Goal: Transaction & Acquisition: Purchase product/service

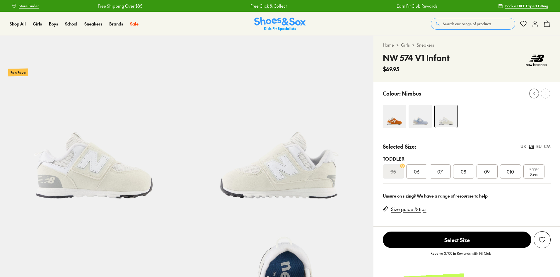
select select "*"
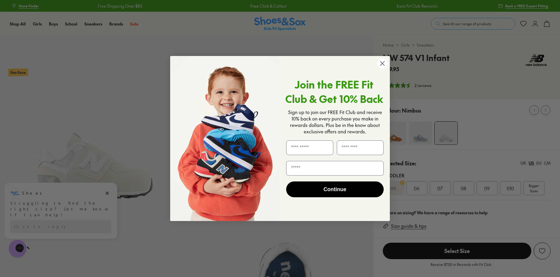
click at [380, 63] on circle "Close dialog" at bounding box center [382, 64] width 10 height 10
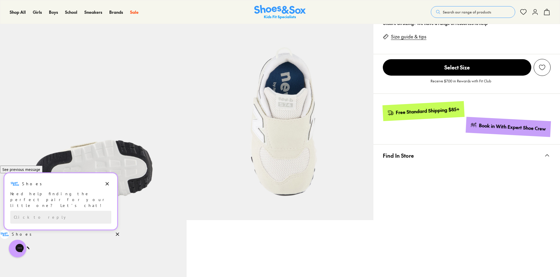
scroll to position [114, 0]
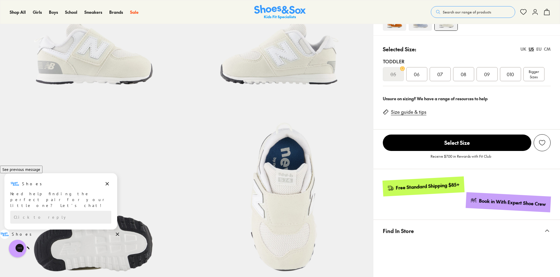
click at [414, 74] on span "06" at bounding box center [417, 74] width 6 height 7
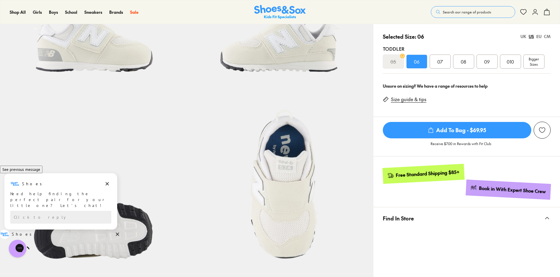
scroll to position [114, 0]
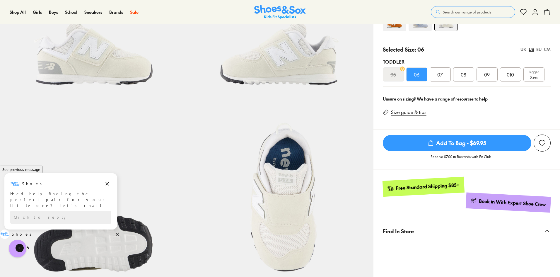
click at [413, 111] on link "Size guide & tips" at bounding box center [408, 112] width 35 height 6
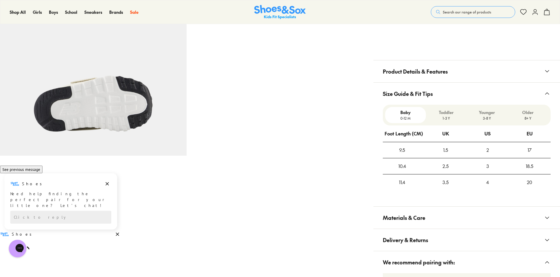
scroll to position [440, 0]
click at [446, 112] on p "Toddler" at bounding box center [446, 112] width 36 height 6
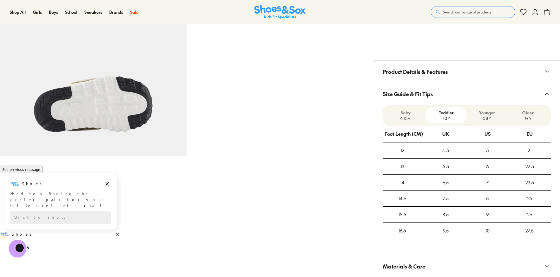
click at [530, 88] on button "Size Guide & Fit Tips" at bounding box center [466, 94] width 186 height 22
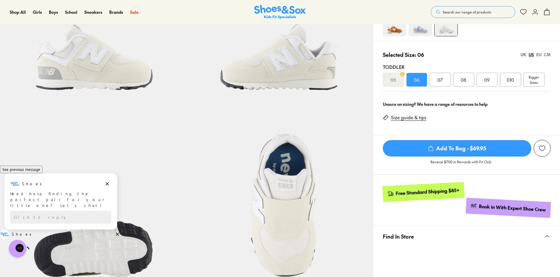
scroll to position [108, 0]
click at [444, 80] on div "07" at bounding box center [439, 80] width 21 height 14
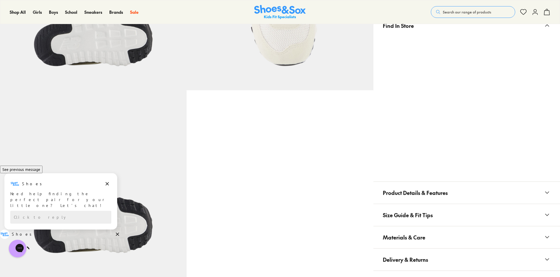
scroll to position [319, 0]
click at [530, 191] on button "Product Details & Features" at bounding box center [466, 192] width 186 height 22
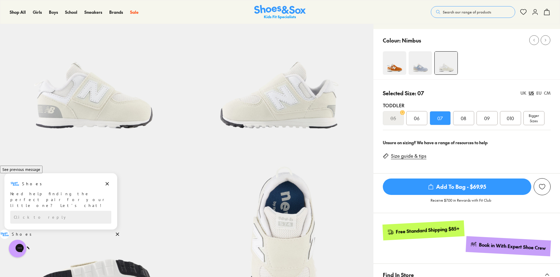
scroll to position [63, 0]
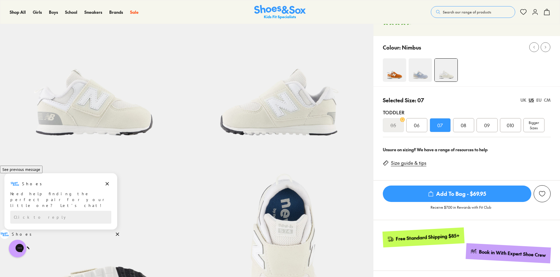
click at [416, 162] on link "Size guide & tips" at bounding box center [408, 163] width 35 height 6
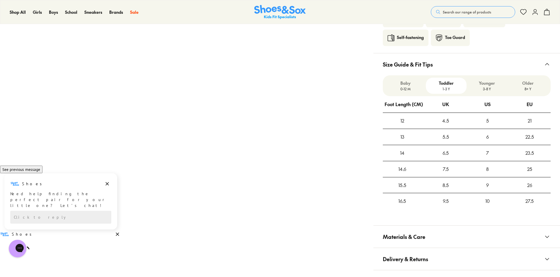
scroll to position [588, 0]
click at [449, 87] on p "1-3 Y" at bounding box center [446, 89] width 36 height 5
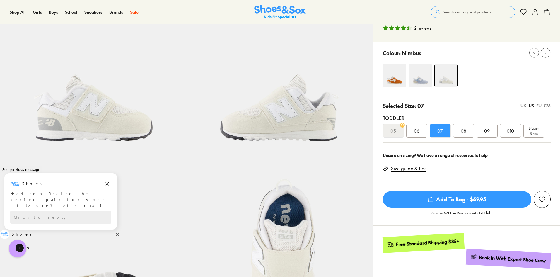
scroll to position [56, 0]
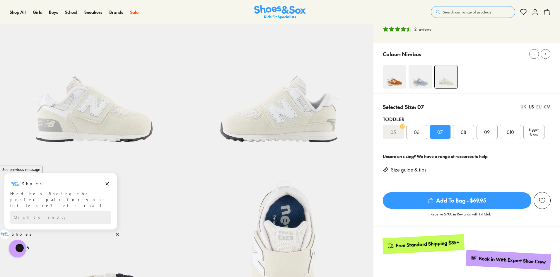
click at [413, 128] on div "06" at bounding box center [416, 132] width 21 height 14
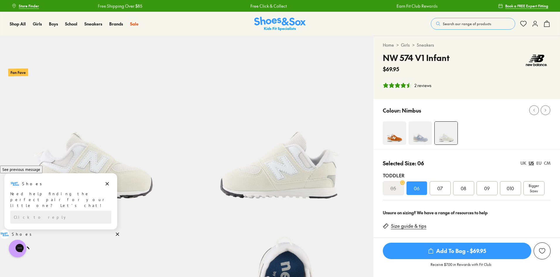
scroll to position [0, 0]
click at [443, 252] on span "Add To Bag - $69.95" at bounding box center [457, 250] width 148 height 16
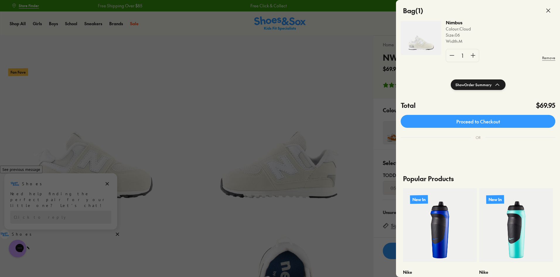
scroll to position [0, 0]
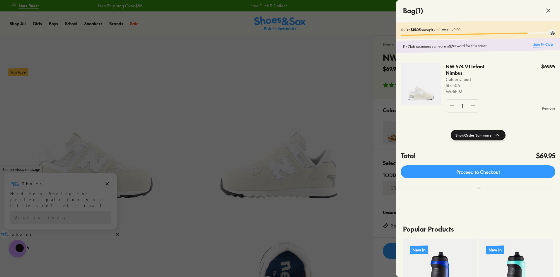
click at [538, 44] on link "Join Fit Club" at bounding box center [543, 45] width 20 height 6
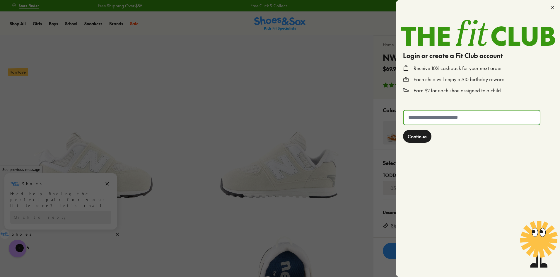
click at [452, 117] on input "text" at bounding box center [471, 117] width 136 height 14
type input "**********"
click at [403, 130] on button "Continue" at bounding box center [417, 136] width 28 height 13
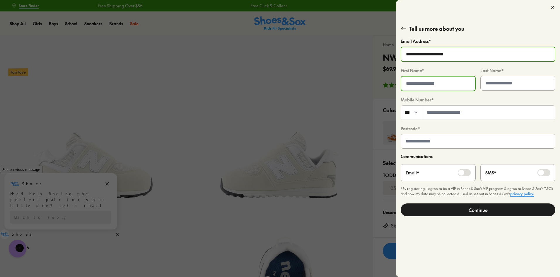
click at [443, 88] on input "text" at bounding box center [438, 83] width 74 height 14
type input "**********"
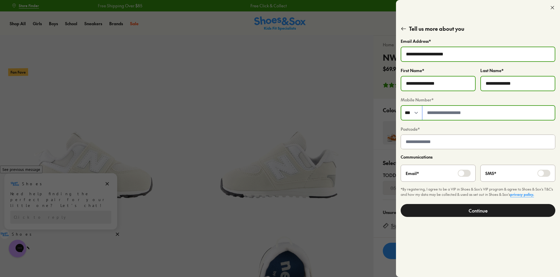
click at [430, 111] on input "tel" at bounding box center [488, 113] width 132 height 14
type input "*********"
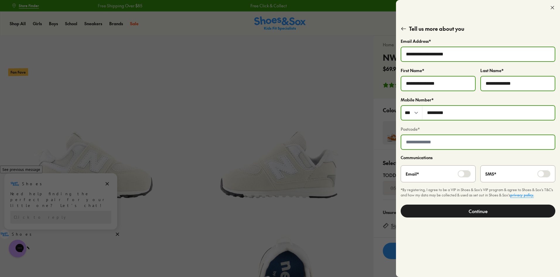
click at [429, 148] on input "text" at bounding box center [477, 142] width 153 height 14
type input "****"
click at [470, 209] on button "Continue" at bounding box center [477, 210] width 155 height 13
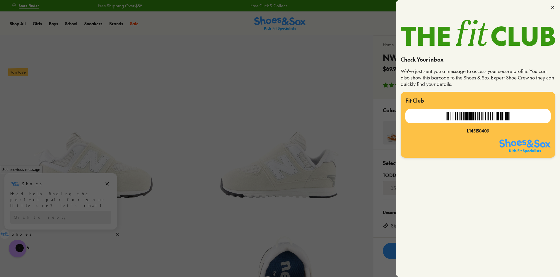
click at [551, 7] on icon at bounding box center [552, 8] width 6 height 6
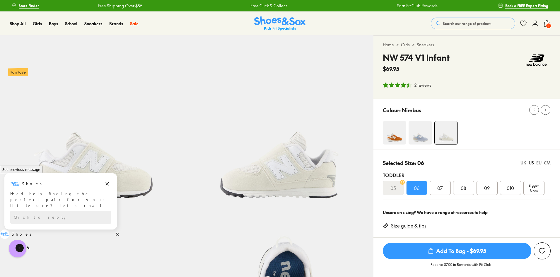
click at [547, 25] on span "1" at bounding box center [548, 26] width 6 height 6
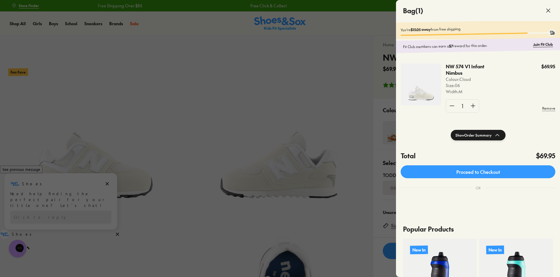
click at [546, 11] on icon at bounding box center [547, 10] width 7 height 7
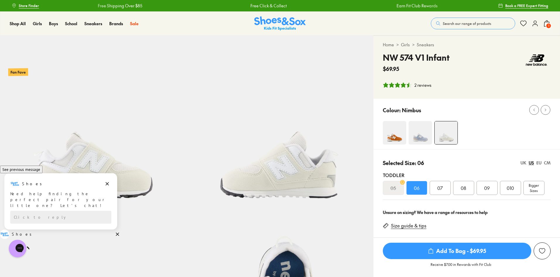
click at [534, 23] on icon at bounding box center [534, 23] width 7 height 7
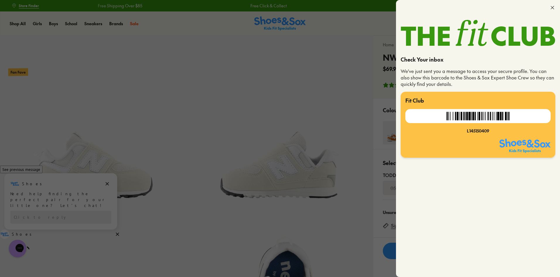
click at [551, 6] on icon at bounding box center [552, 8] width 6 height 6
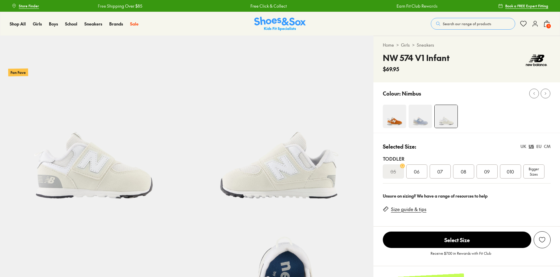
click at [548, 28] on span "1" at bounding box center [548, 26] width 6 height 6
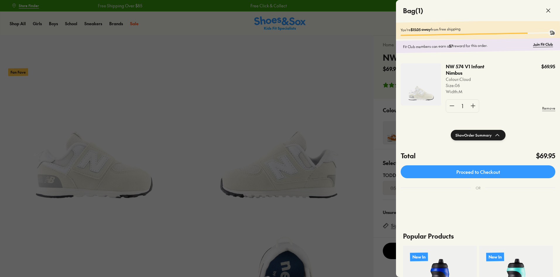
select select "*"
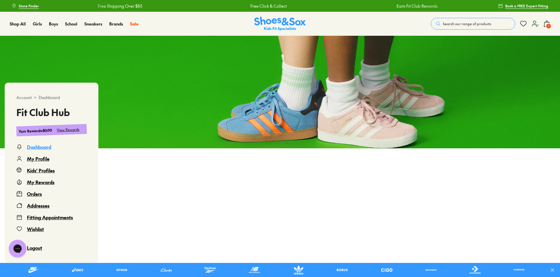
click at [41, 169] on div "Kids' Profiles" at bounding box center [41, 170] width 28 height 7
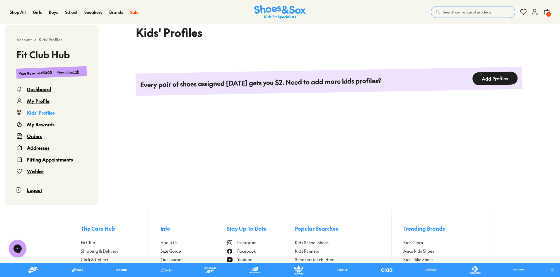
scroll to position [145, 0]
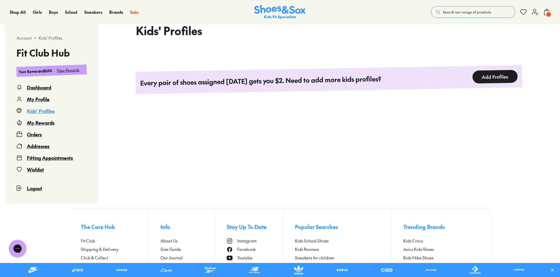
click at [494, 74] on button "Add Profiles" at bounding box center [494, 77] width 45 height 14
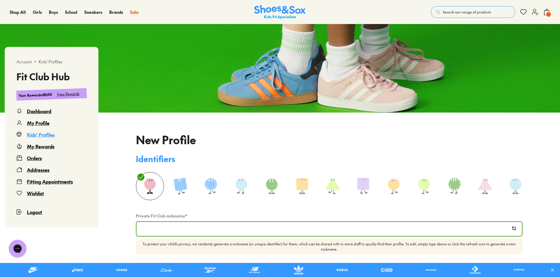
type input "**********"
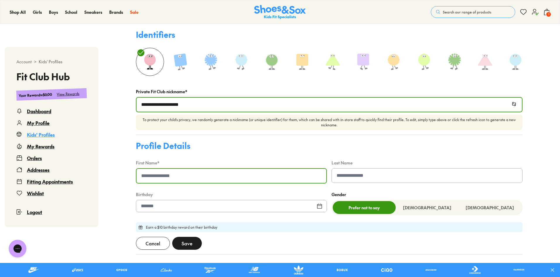
click at [214, 181] on input at bounding box center [231, 176] width 190 height 14
type input "*******"
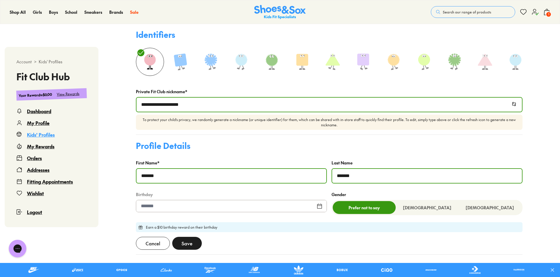
type input "*******"
click at [197, 207] on div at bounding box center [231, 206] width 191 height 12
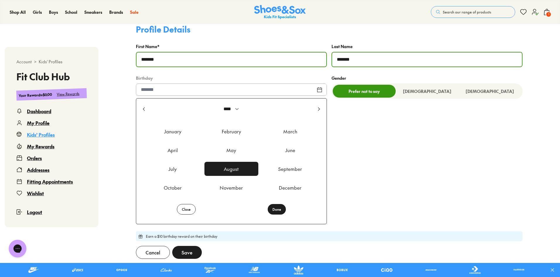
scroll to position [278, 0]
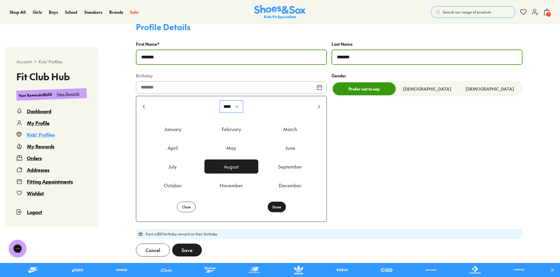
click at [234, 109] on select "**** **** **** **** **** **** **** **** **** **** **** **** **** **** **** ****…" at bounding box center [231, 107] width 23 height 12
select select "****"
click at [220, 103] on select "**** **** **** **** **** **** **** **** **** **** **** **** **** **** **** ****…" at bounding box center [231, 107] width 23 height 12
click at [275, 165] on div "September" at bounding box center [290, 166] width 54 height 14
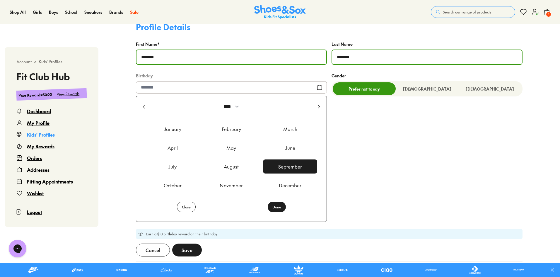
click at [276, 208] on button "Done" at bounding box center [277, 206] width 18 height 11
type input "**********"
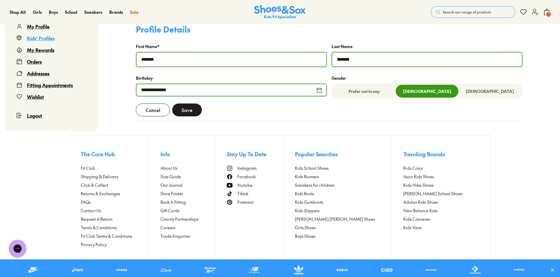
click at [188, 108] on span "Save" at bounding box center [186, 109] width 11 height 7
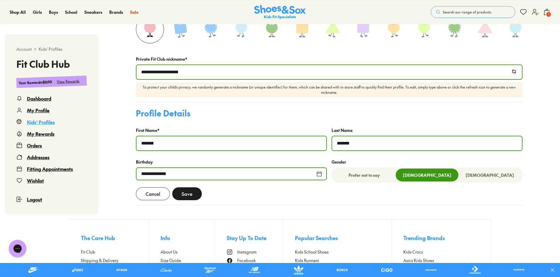
scroll to position [210, 0]
click at [188, 197] on span "Save" at bounding box center [186, 193] width 11 height 7
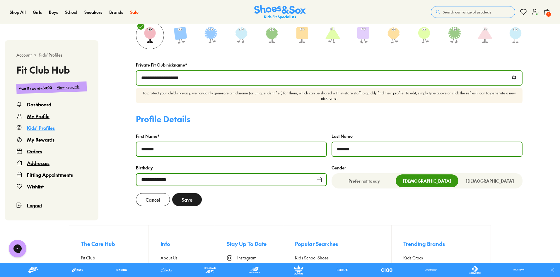
scroll to position [204, 0]
click at [38, 131] on div "Kids' Profiles" at bounding box center [41, 127] width 28 height 7
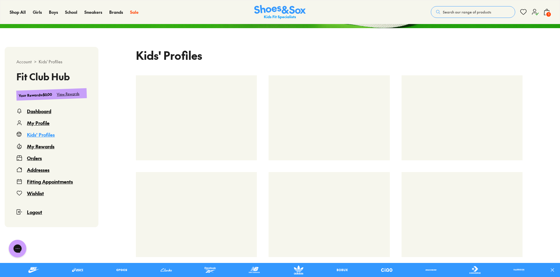
scroll to position [120, 0]
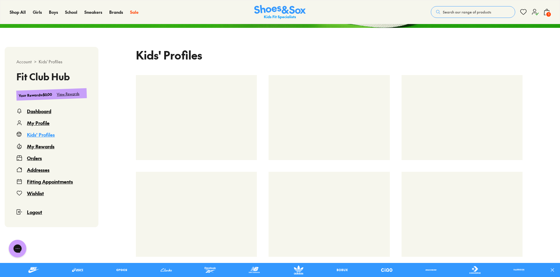
select select
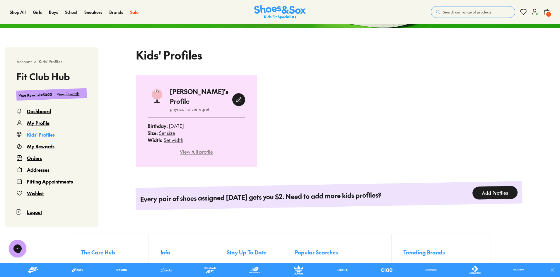
click at [195, 148] on div "View full profile" at bounding box center [196, 151] width 97 height 7
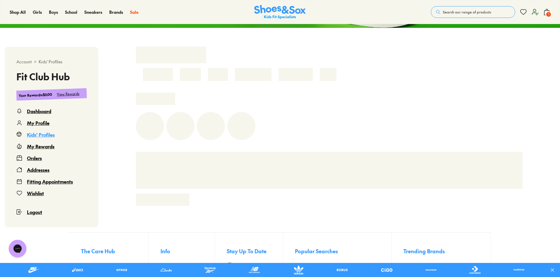
scroll to position [36, 0]
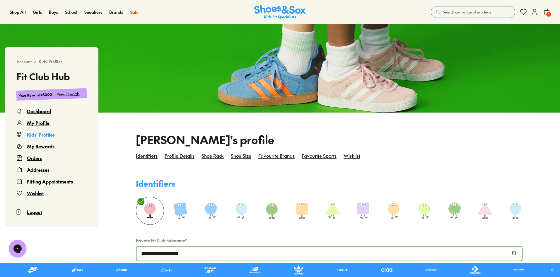
select select
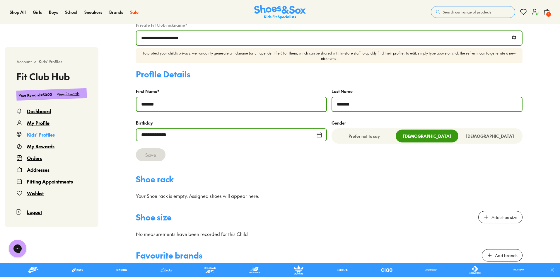
scroll to position [340, 0]
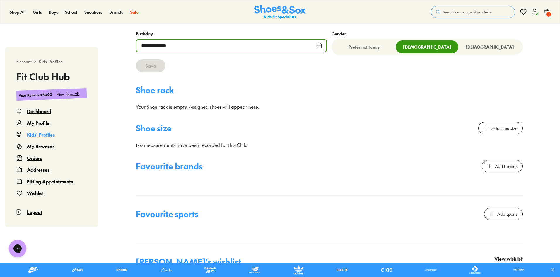
click at [497, 130] on div "Add shoe size" at bounding box center [504, 128] width 26 height 6
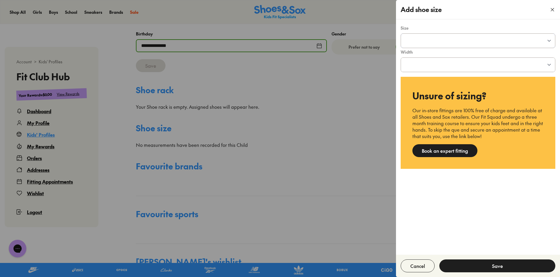
click at [431, 40] on select "**********" at bounding box center [478, 41] width 154 height 14
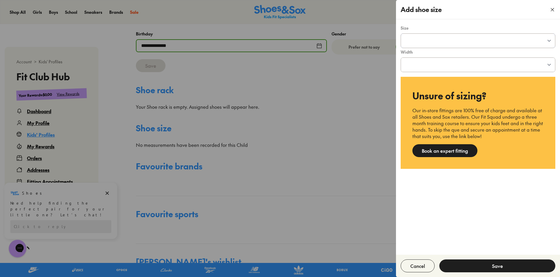
click at [423, 41] on select "**********" at bounding box center [478, 41] width 154 height 14
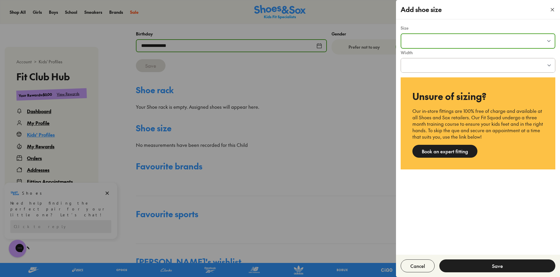
select select "****"
click at [401, 34] on select "**********" at bounding box center [477, 41] width 153 height 14
click at [440, 60] on select "**********" at bounding box center [478, 65] width 154 height 14
click at [446, 210] on div "**********" at bounding box center [478, 136] width 164 height 235
click at [483, 262] on button "Save" at bounding box center [497, 265] width 116 height 13
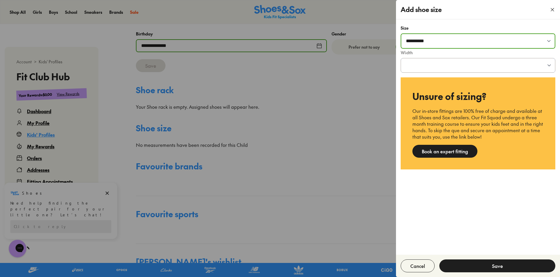
click at [434, 64] on select "**********" at bounding box center [478, 65] width 154 height 14
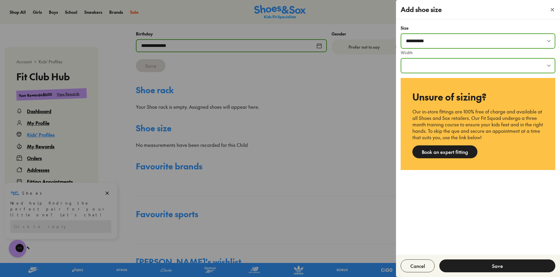
click at [330, 144] on div at bounding box center [280, 138] width 560 height 277
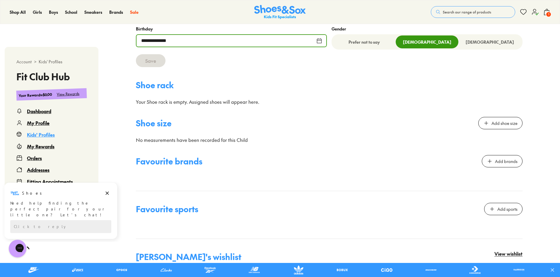
scroll to position [345, 0]
click at [500, 162] on div "Add brands" at bounding box center [506, 161] width 23 height 6
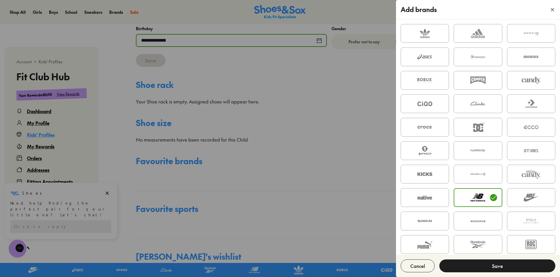
click at [469, 265] on button "Save" at bounding box center [497, 265] width 116 height 13
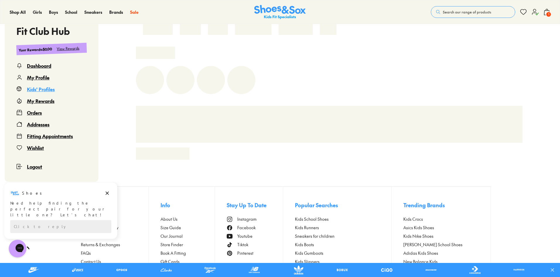
scroll to position [167, 0]
click at [106, 195] on icon "Dismiss campaign" at bounding box center [107, 192] width 6 height 7
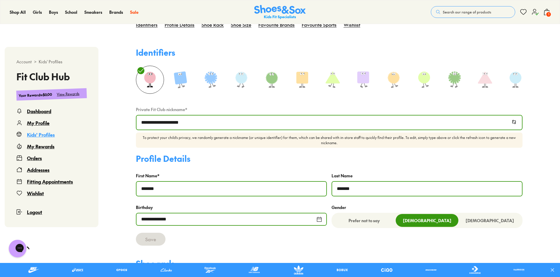
select select
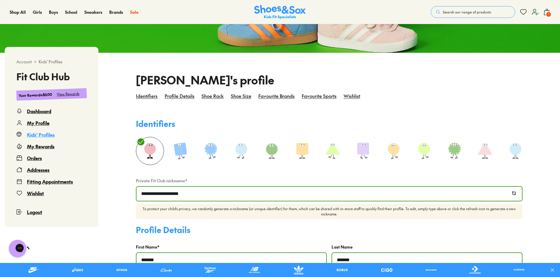
scroll to position [95, 0]
click at [210, 98] on div "Shoe rack" at bounding box center [212, 99] width 22 height 14
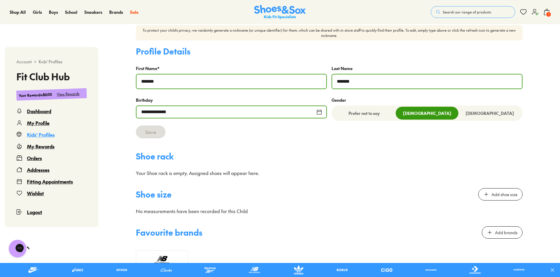
scroll to position [331, 0]
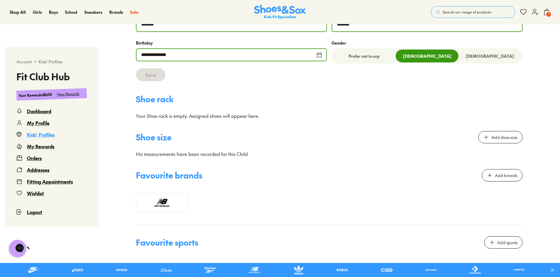
click at [492, 140] on div "Add shoe size" at bounding box center [504, 137] width 26 height 6
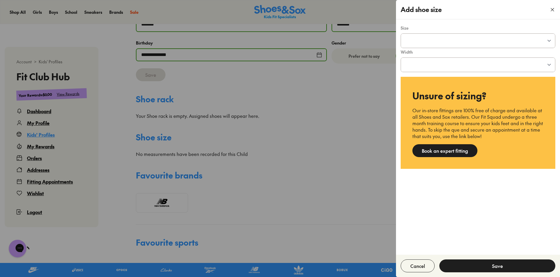
click at [94, 185] on div at bounding box center [280, 138] width 560 height 277
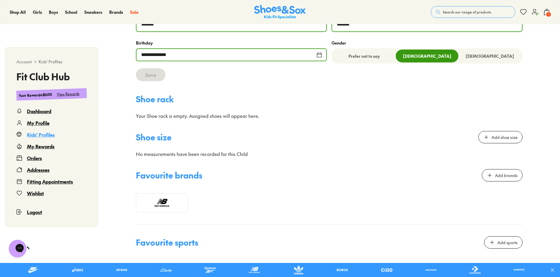
click at [61, 182] on div "Fitting Appointments" at bounding box center [50, 181] width 46 height 7
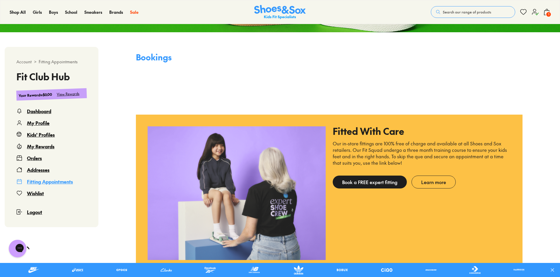
scroll to position [108, 0]
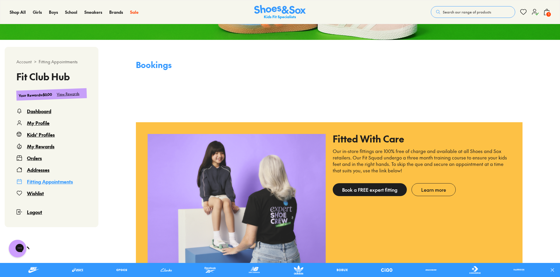
click at [45, 146] on div "My Rewards" at bounding box center [41, 146] width 28 height 7
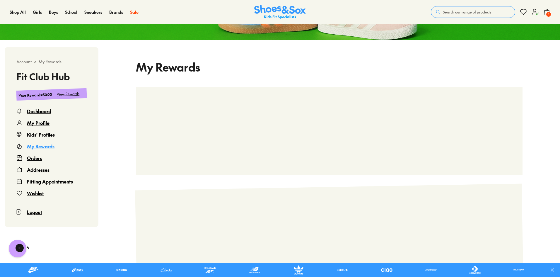
scroll to position [36, 0]
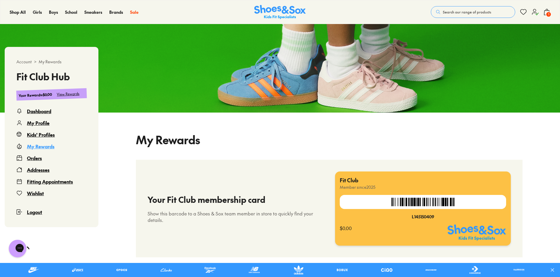
select select
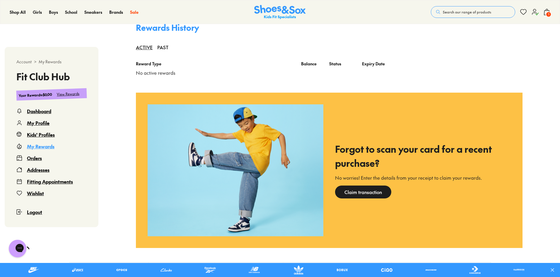
scroll to position [488, 0]
click at [374, 193] on div "Claim transaction" at bounding box center [363, 191] width 56 height 13
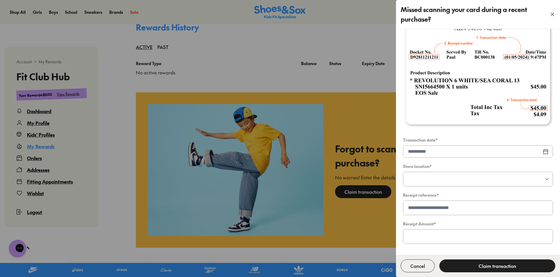
scroll to position [0, 0]
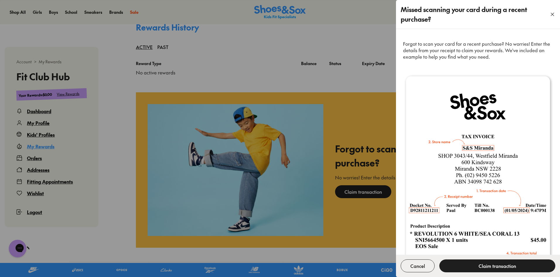
click at [549, 11] on button "button" at bounding box center [551, 14] width 15 height 15
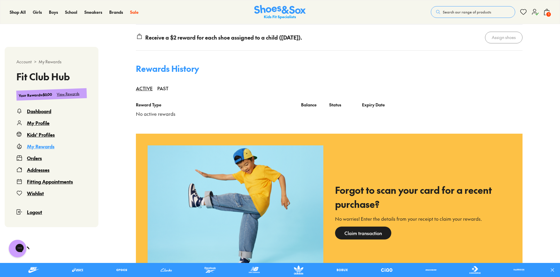
scroll to position [445, 0]
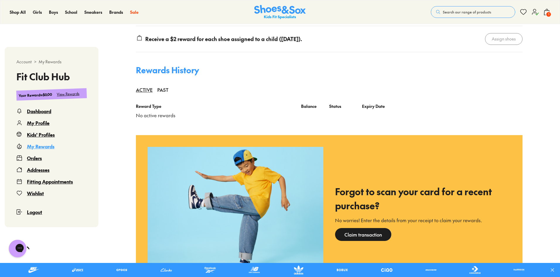
click at [47, 133] on div "Kids' Profiles" at bounding box center [41, 134] width 28 height 7
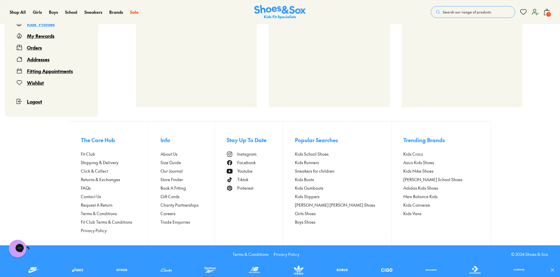
scroll to position [36, 0]
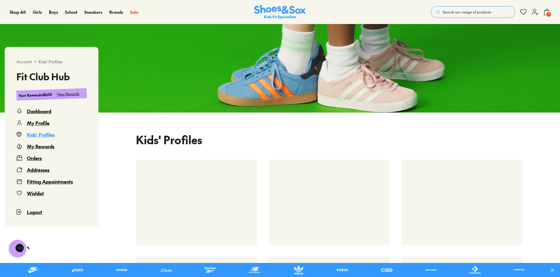
select select
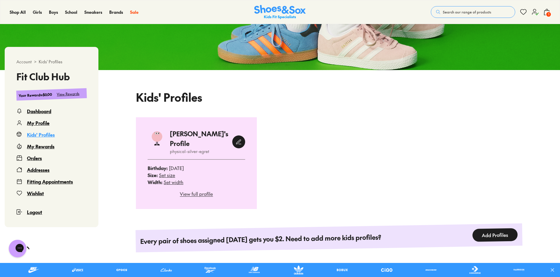
scroll to position [182, 0]
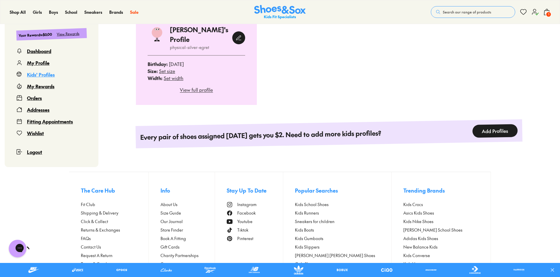
click at [166, 68] on span "Set size" at bounding box center [167, 71] width 16 height 6
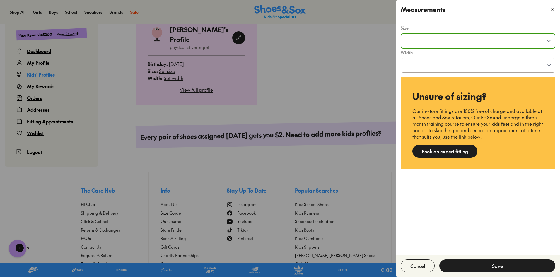
click at [418, 38] on select "**********" at bounding box center [477, 41] width 153 height 14
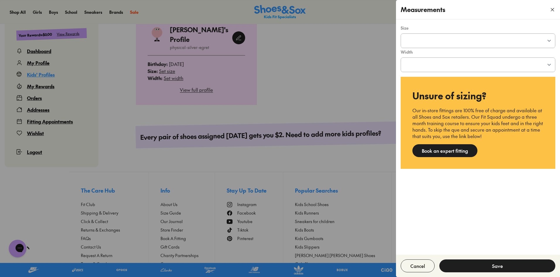
click at [413, 251] on div "**********" at bounding box center [478, 136] width 164 height 235
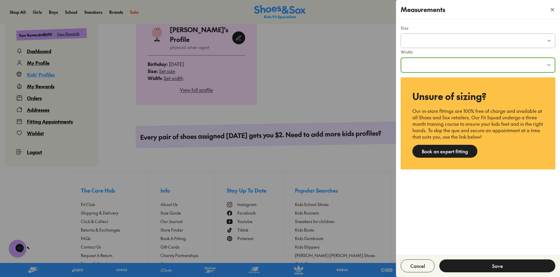
click at [492, 62] on select "**********" at bounding box center [477, 65] width 153 height 14
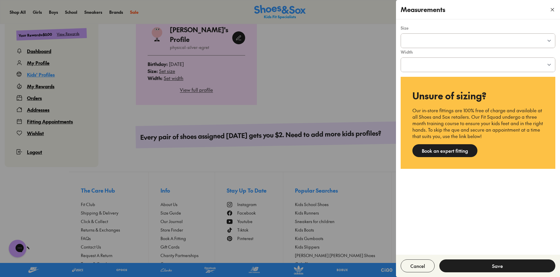
click at [449, 212] on div "**********" at bounding box center [478, 136] width 164 height 235
click at [339, 178] on div at bounding box center [280, 138] width 560 height 277
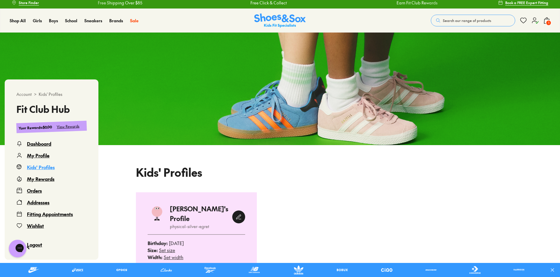
scroll to position [0, 0]
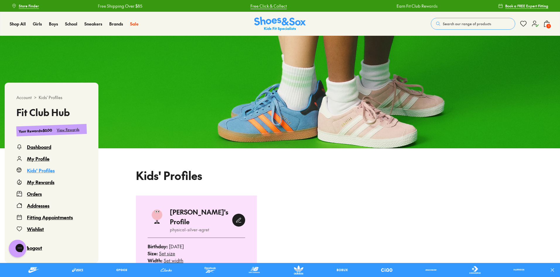
click at [275, 7] on link "Free Click & Collect" at bounding box center [268, 6] width 36 height 6
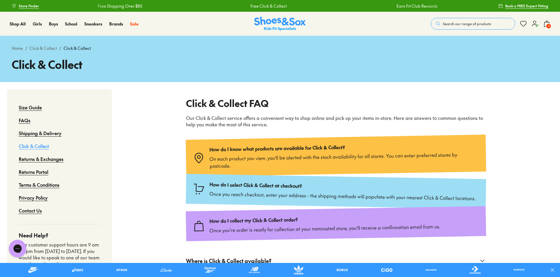
click at [545, 25] on icon at bounding box center [546, 23] width 7 height 7
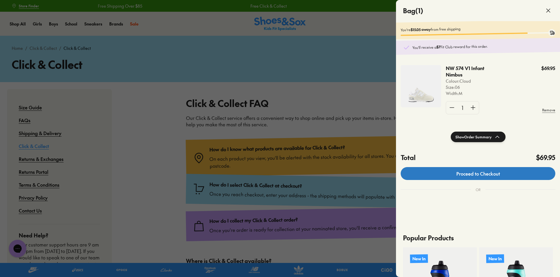
click at [461, 174] on link "Proceed to Checkout" at bounding box center [477, 173] width 155 height 13
